Goal: Check status: Check status

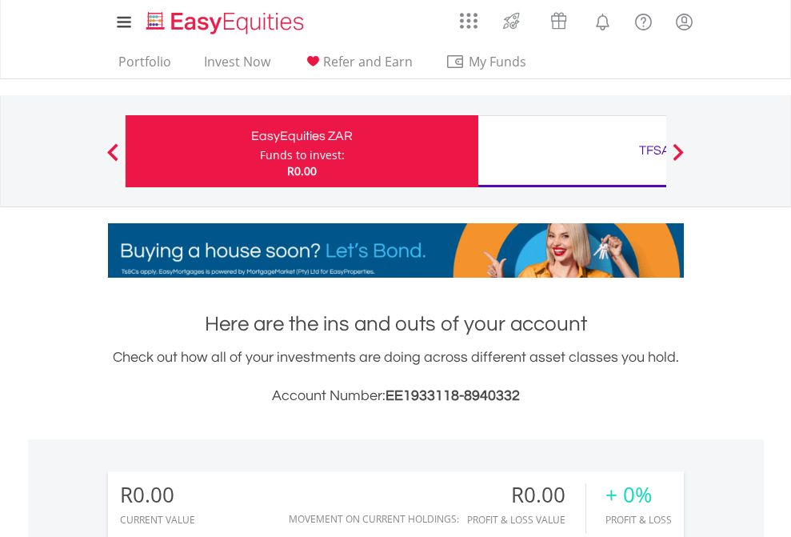
click at [260, 151] on div "Funds to invest:" at bounding box center [302, 155] width 85 height 16
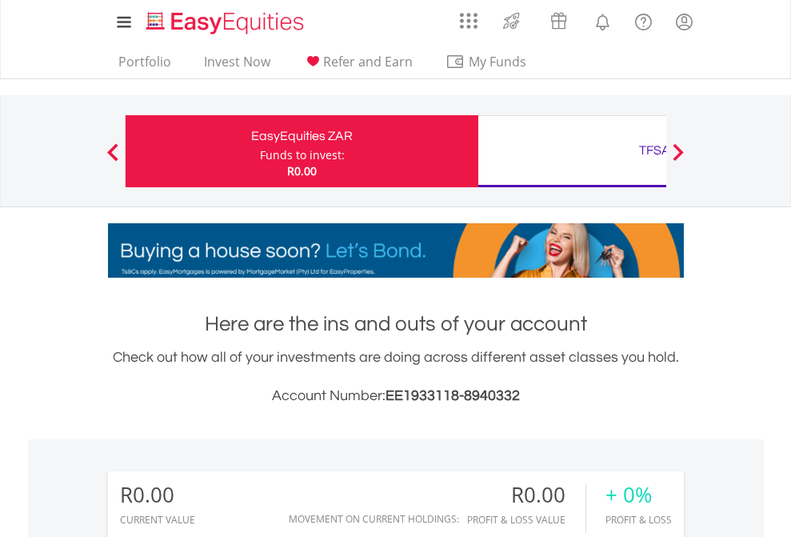
scroll to position [154, 251]
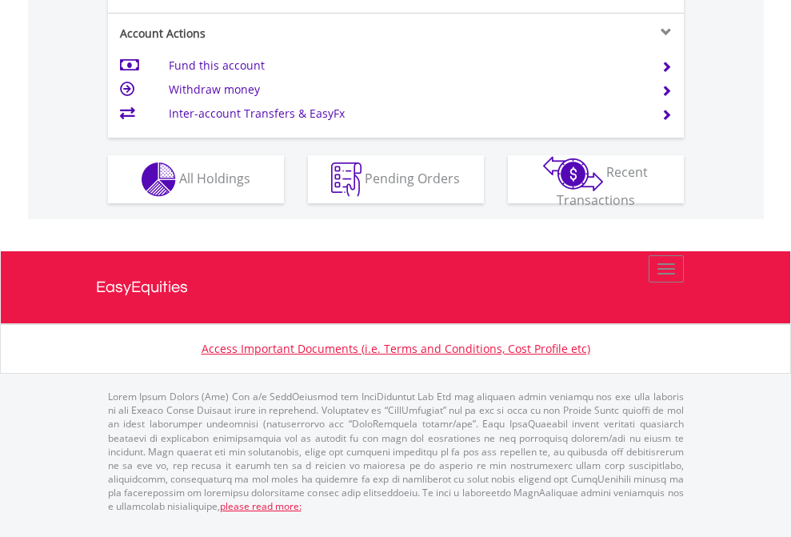
scroll to position [1502, 0]
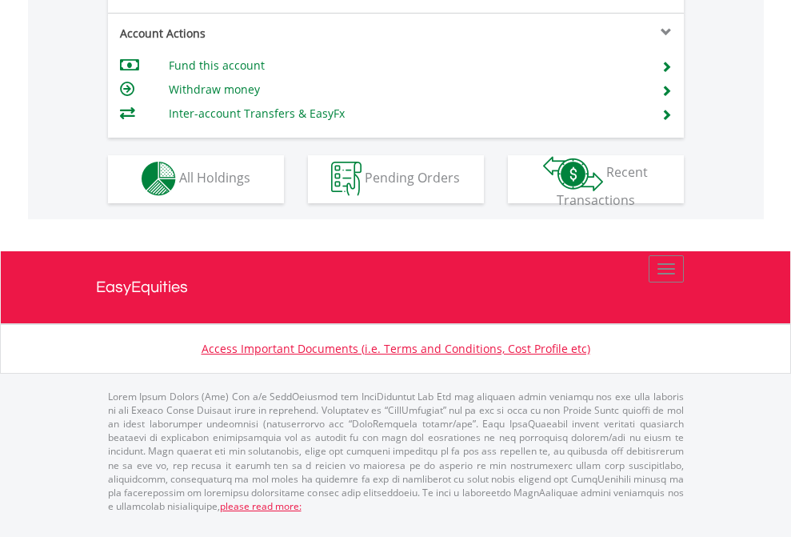
scroll to position [1496, 0]
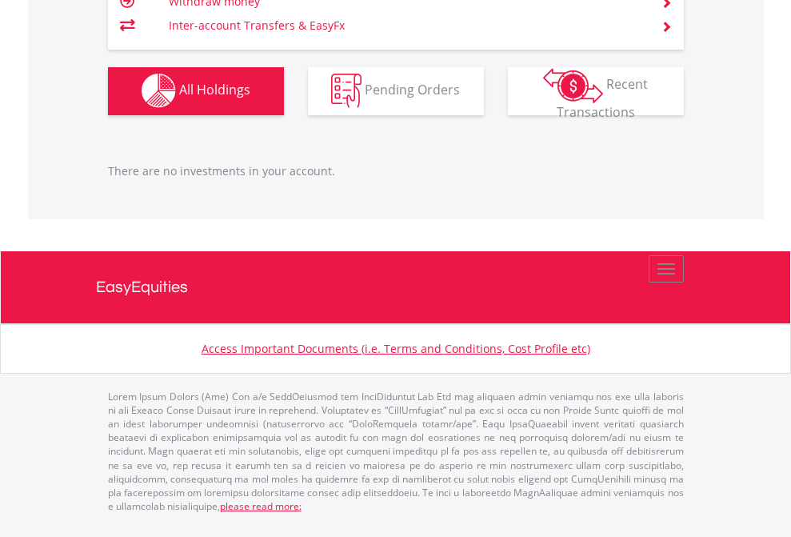
scroll to position [115, 0]
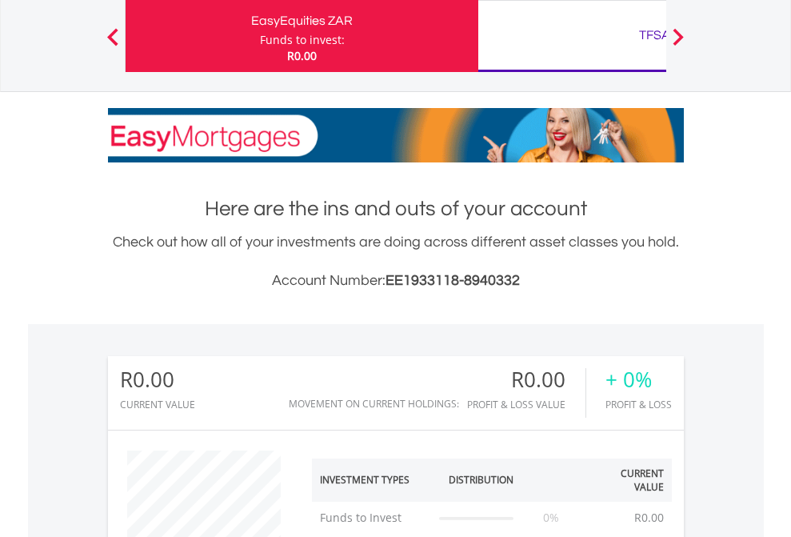
click at [572, 36] on div "TFSA" at bounding box center [655, 35] width 334 height 22
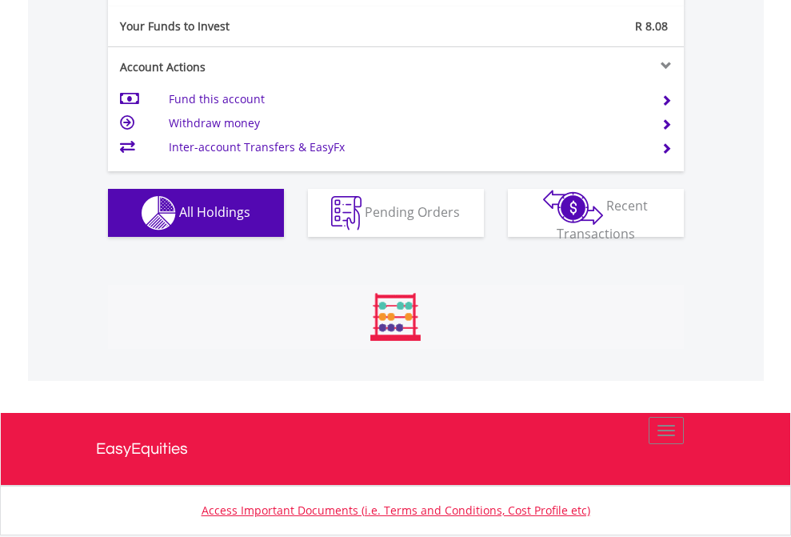
scroll to position [154, 251]
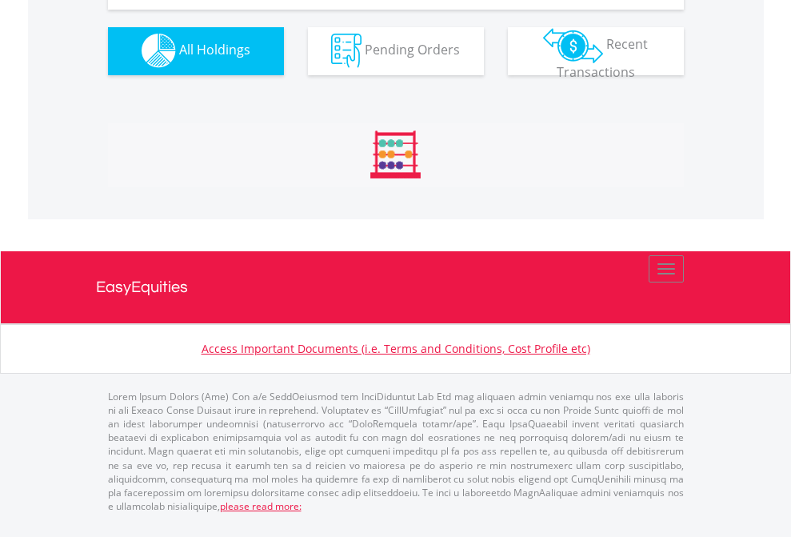
scroll to position [1584, 0]
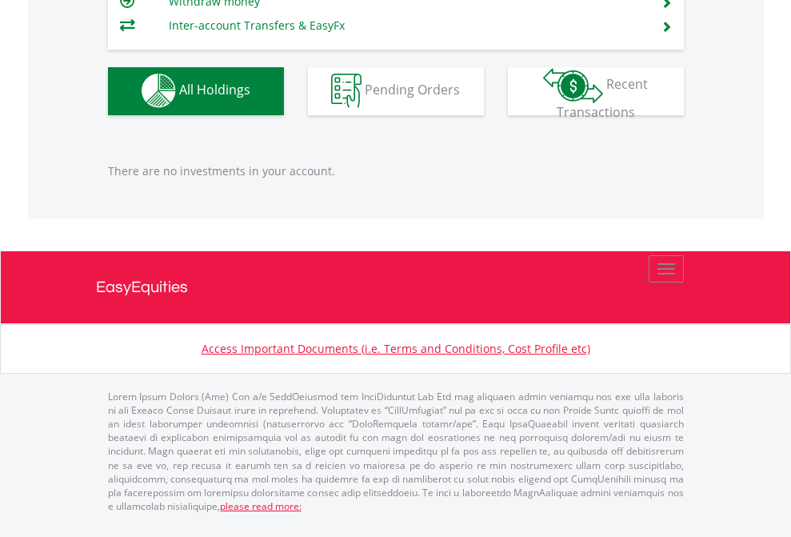
scroll to position [154, 251]
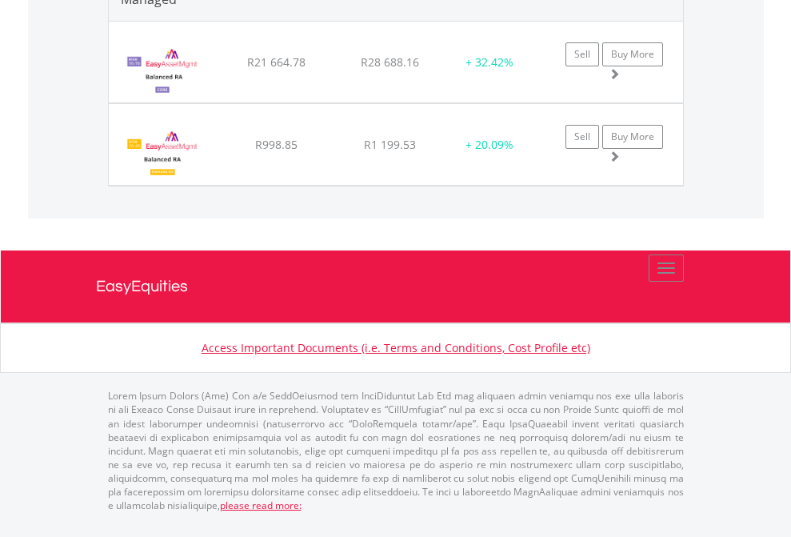
scroll to position [154, 251]
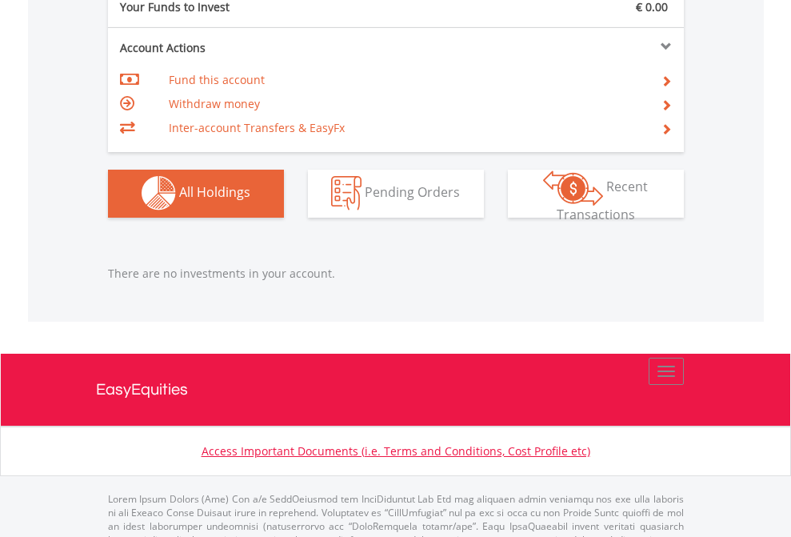
scroll to position [1584, 0]
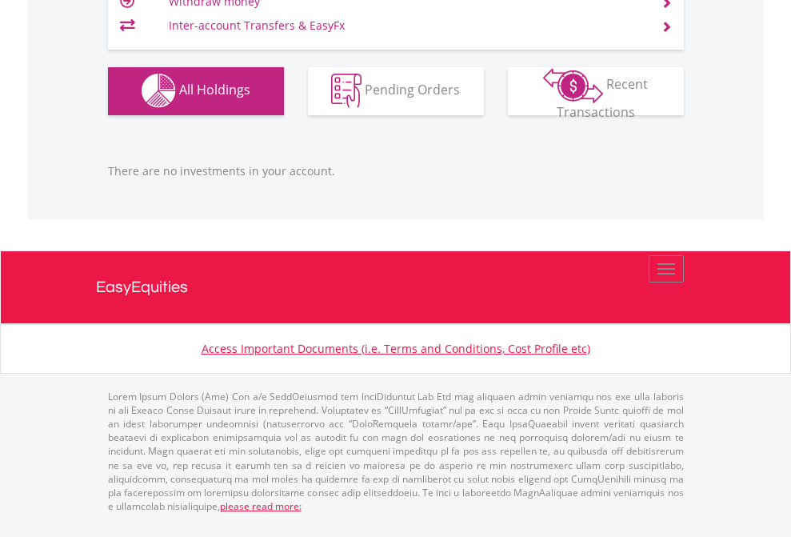
scroll to position [154, 251]
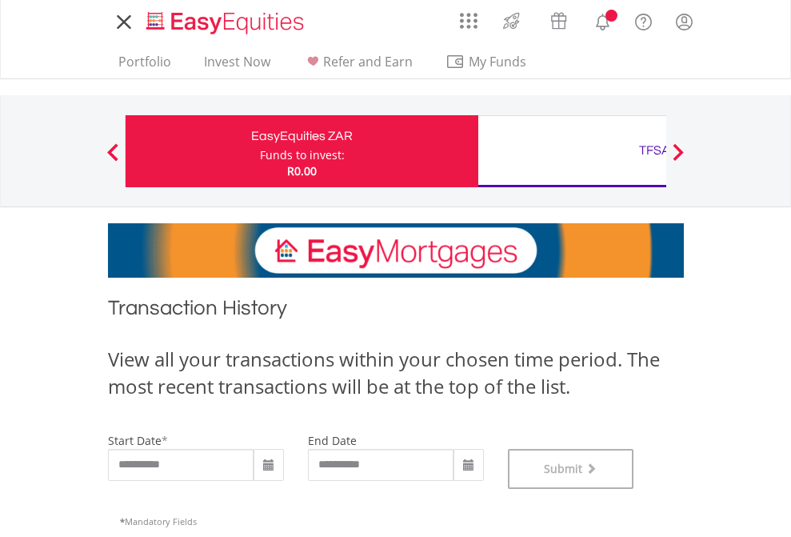
scroll to position [649, 0]
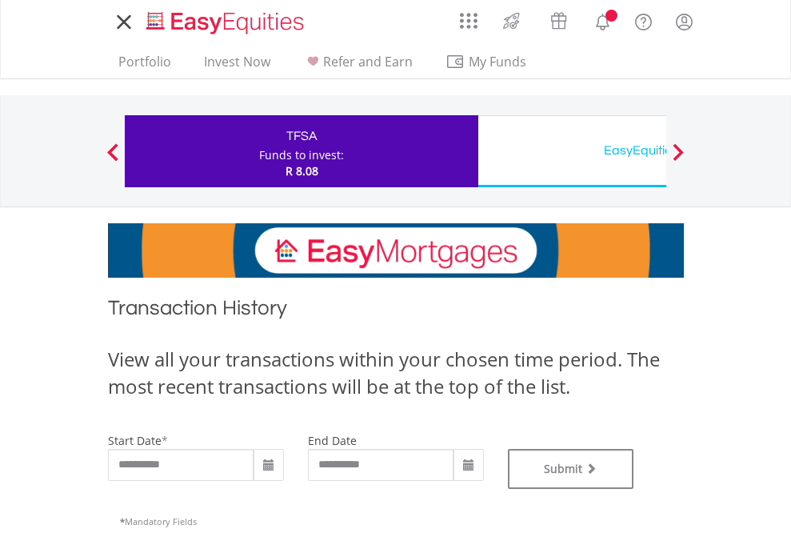
type input "**********"
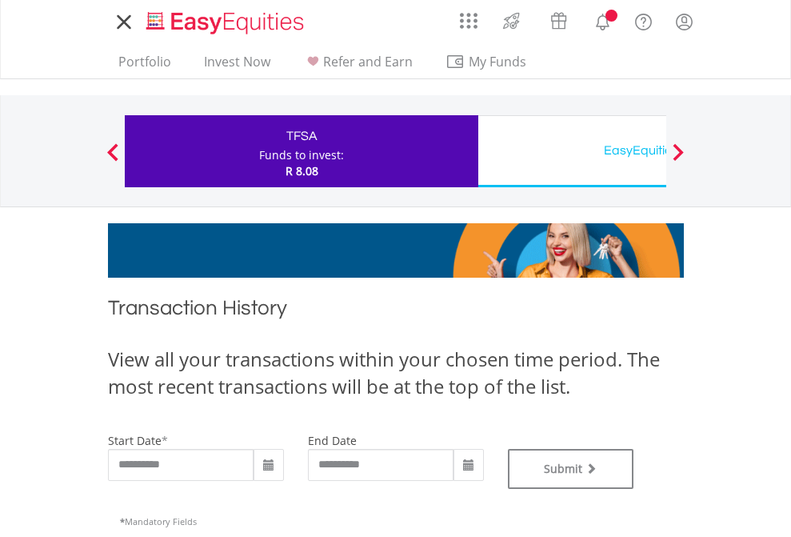
type input "**********"
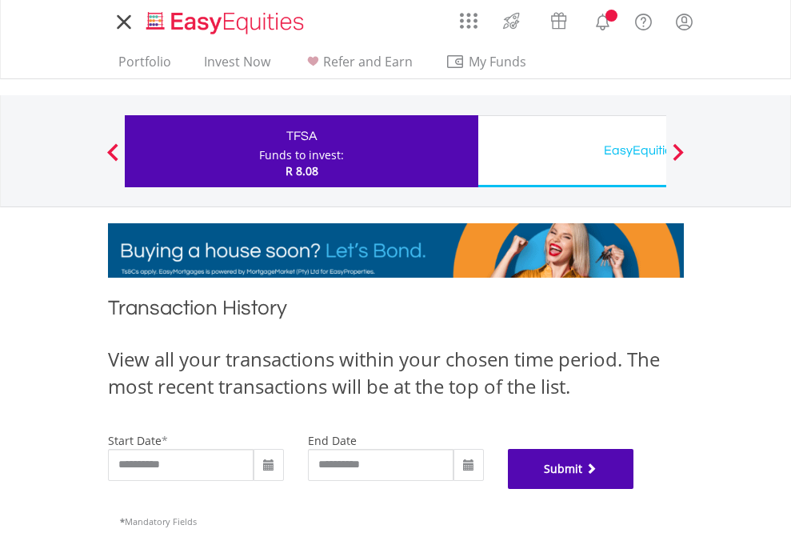
click at [634, 489] on button "Submit" at bounding box center [571, 469] width 126 height 40
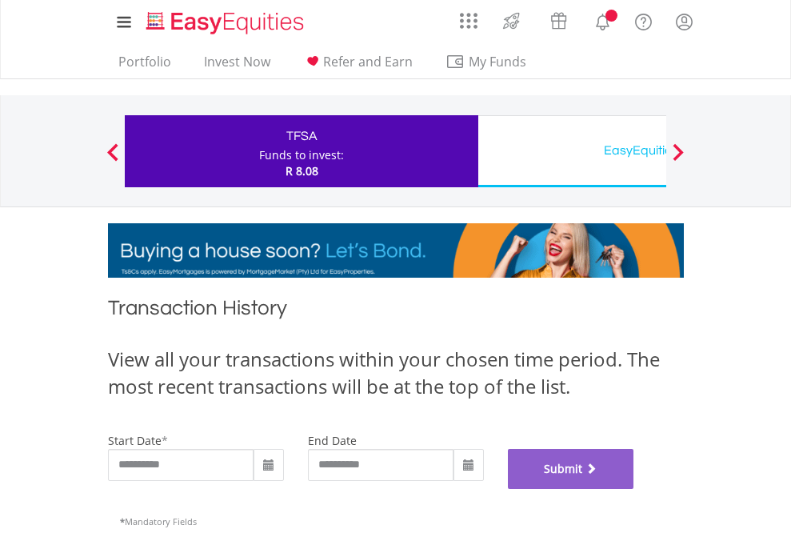
scroll to position [649, 0]
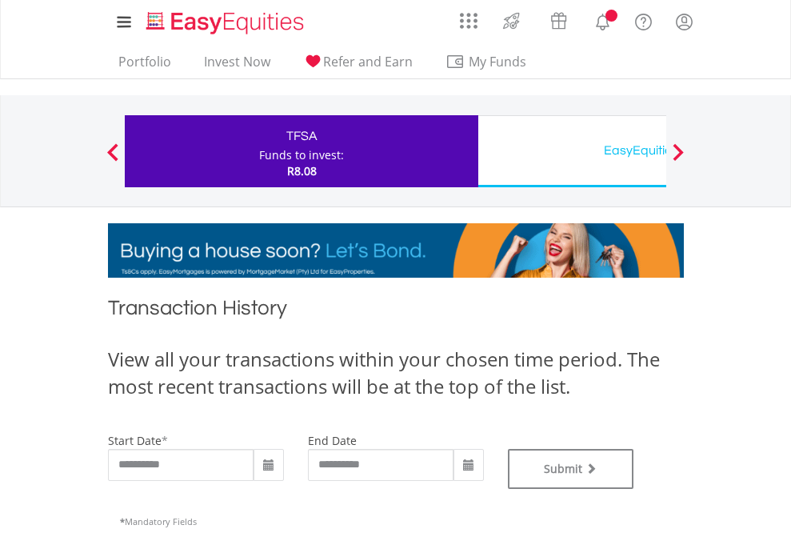
click at [572, 151] on div "EasyEquities USD" at bounding box center [655, 150] width 334 height 22
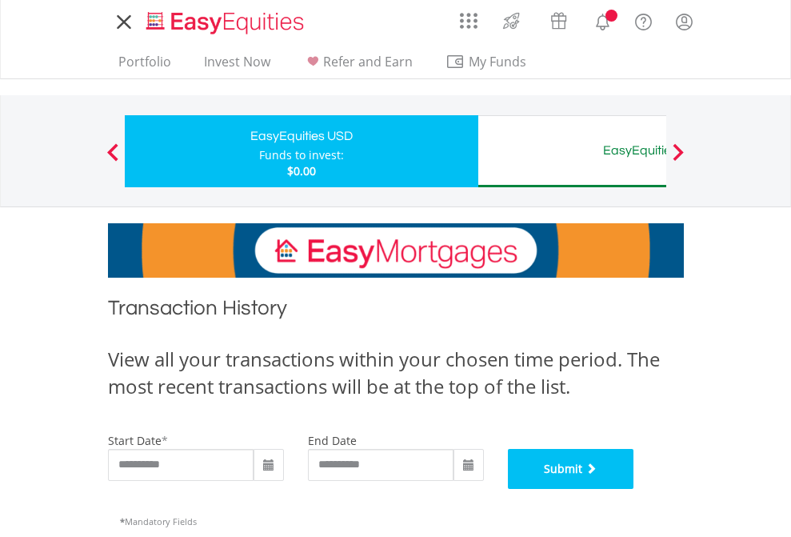
click at [634, 489] on button "Submit" at bounding box center [571, 469] width 126 height 40
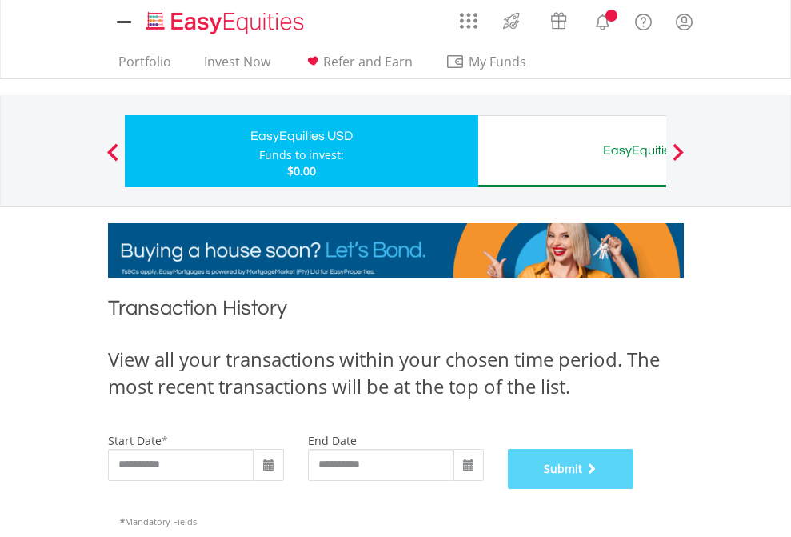
scroll to position [649, 0]
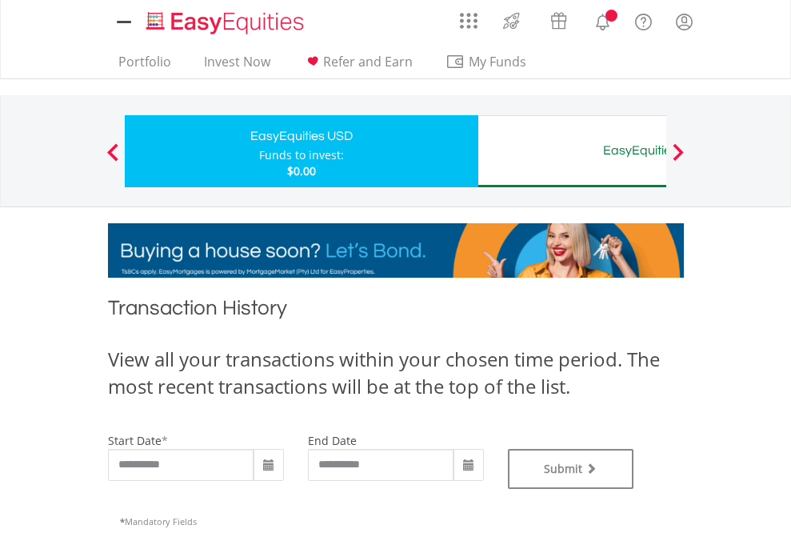
click at [572, 151] on div "EasyEquities AUD" at bounding box center [655, 150] width 334 height 22
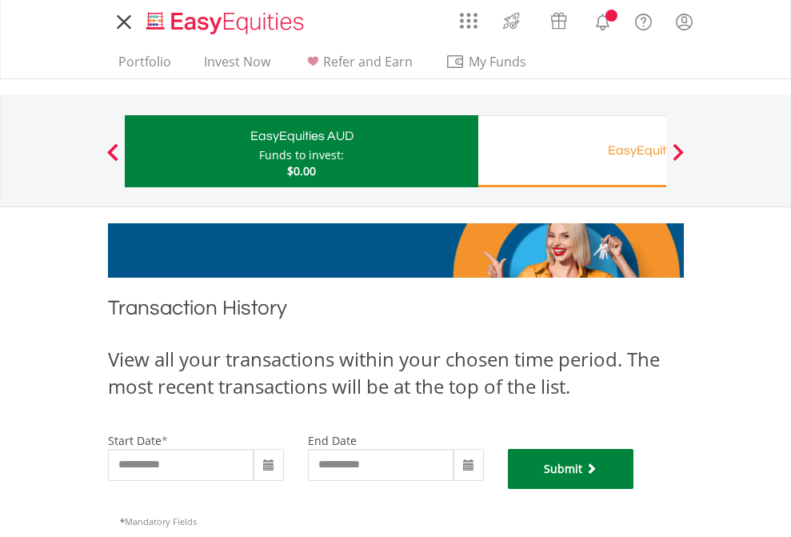
click at [634, 489] on button "Submit" at bounding box center [571, 469] width 126 height 40
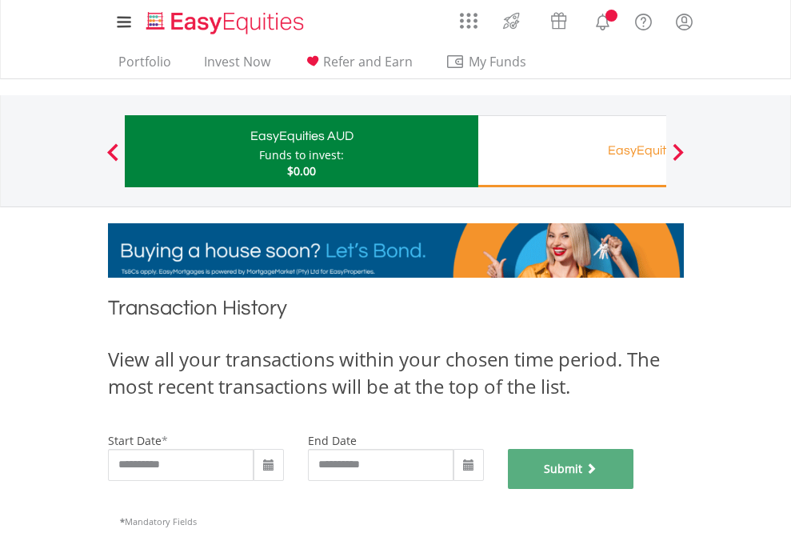
scroll to position [649, 0]
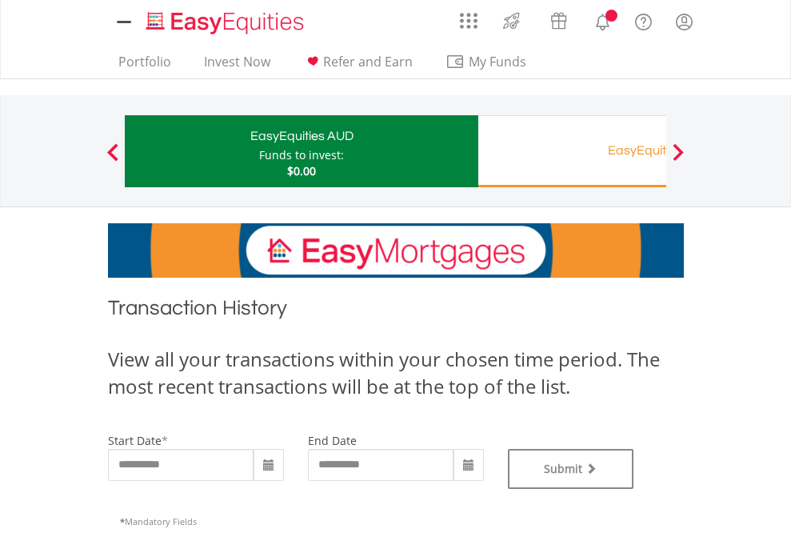
click at [572, 151] on div "EasyEquities RA" at bounding box center [655, 150] width 334 height 22
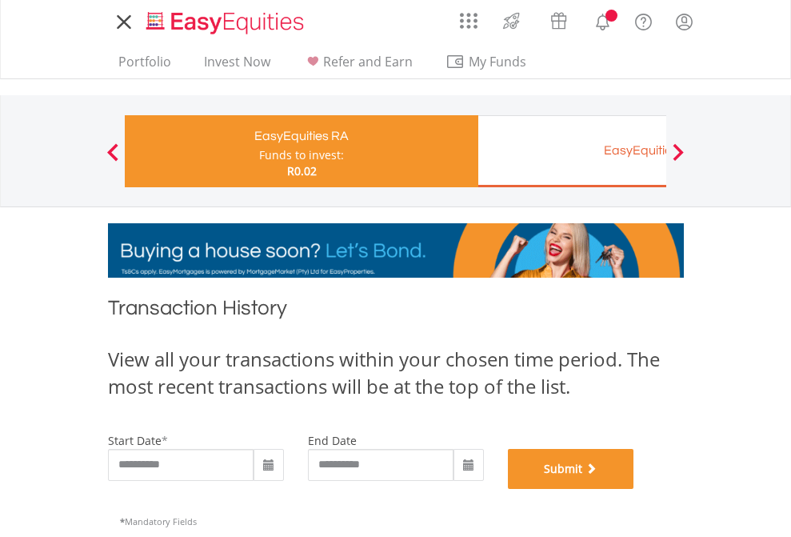
click at [634, 489] on button "Submit" at bounding box center [571, 469] width 126 height 40
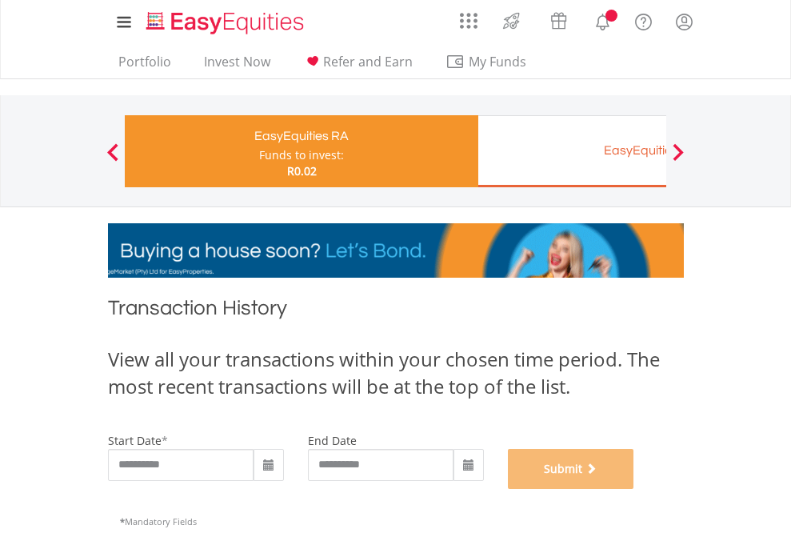
scroll to position [649, 0]
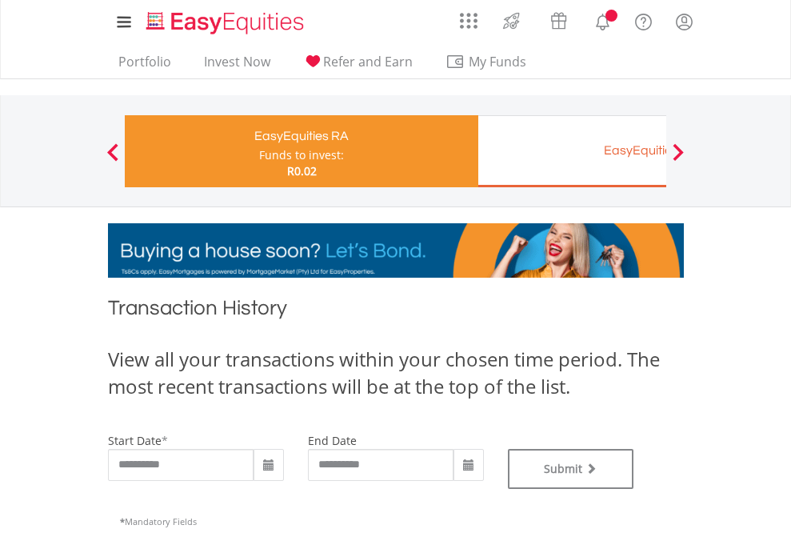
click at [572, 151] on div "EasyEquities EUR" at bounding box center [655, 150] width 334 height 22
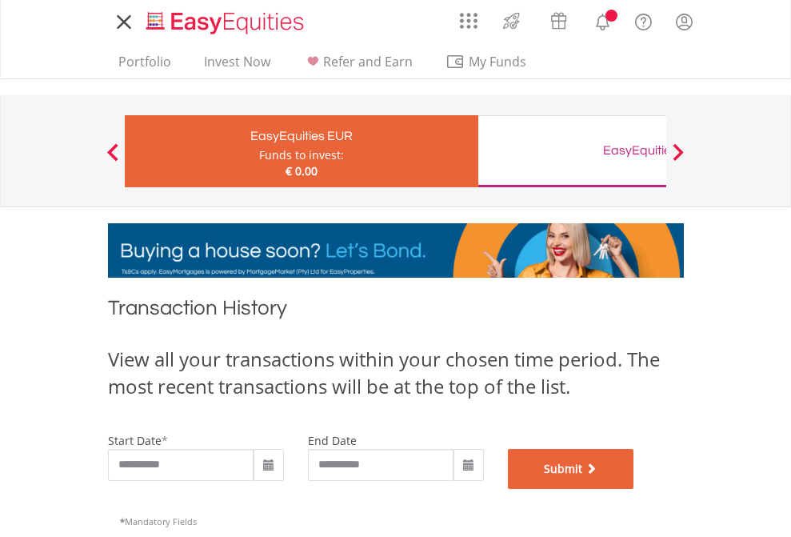
click at [634, 489] on button "Submit" at bounding box center [571, 469] width 126 height 40
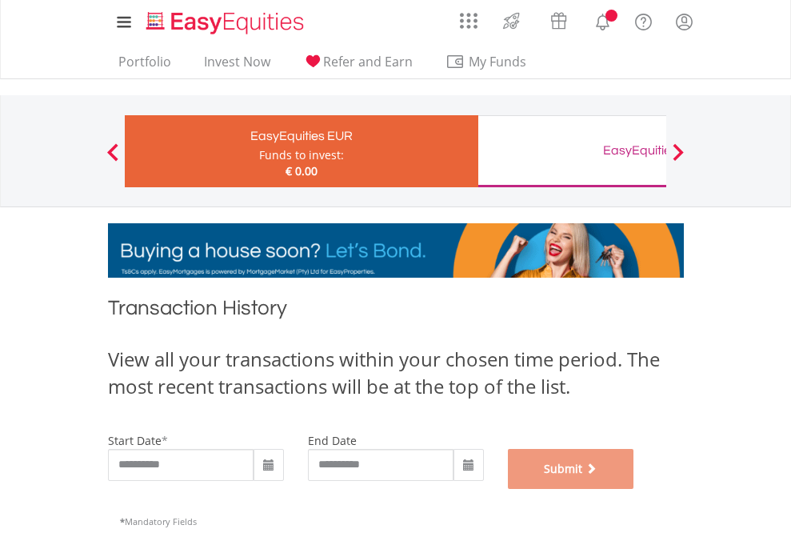
scroll to position [649, 0]
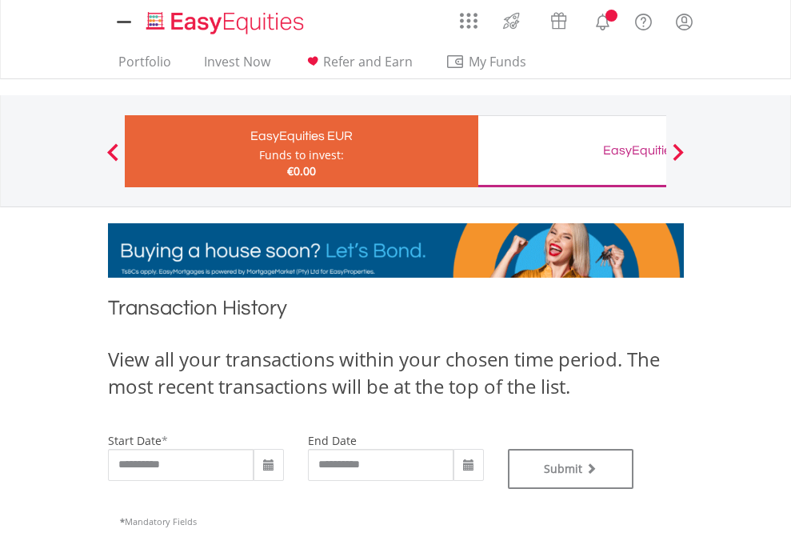
click at [572, 151] on div "EasyEquities GBP" at bounding box center [655, 150] width 334 height 22
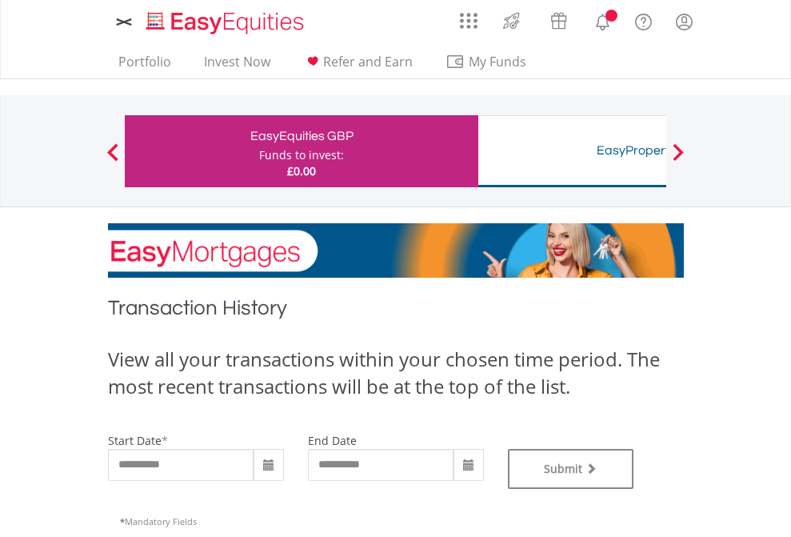
type input "**********"
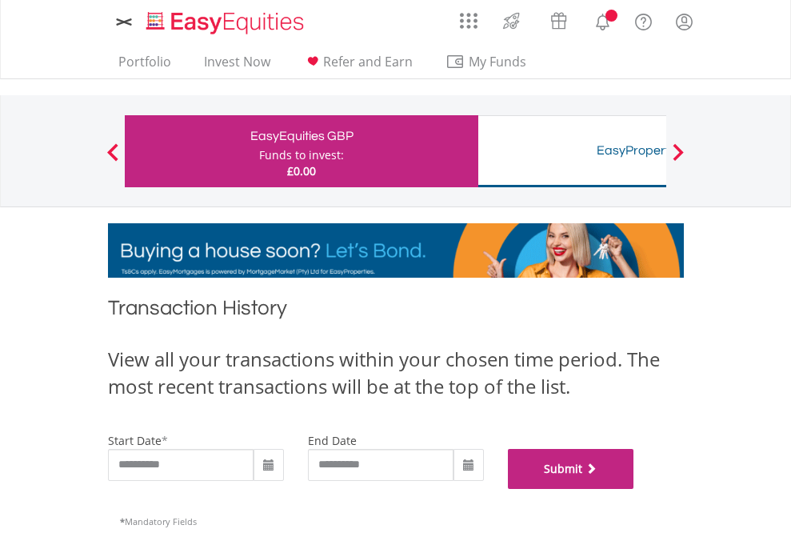
click at [634, 489] on button "Submit" at bounding box center [571, 469] width 126 height 40
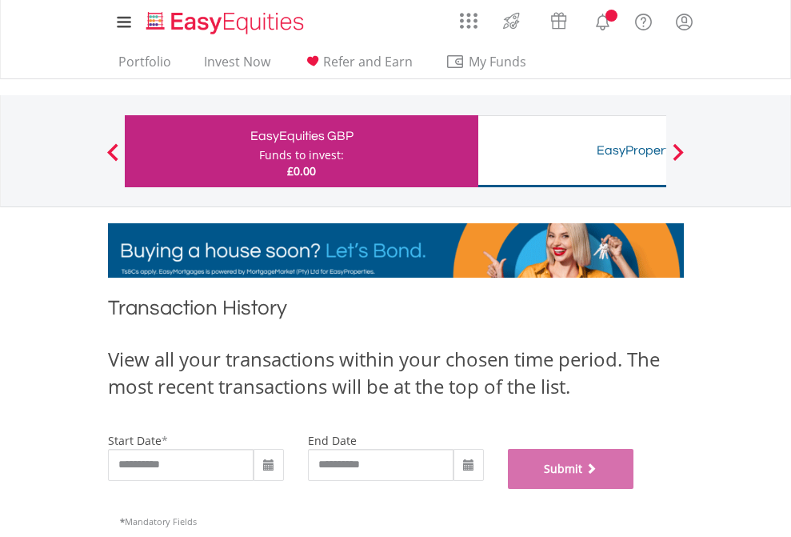
scroll to position [649, 0]
